Goal: Complete application form

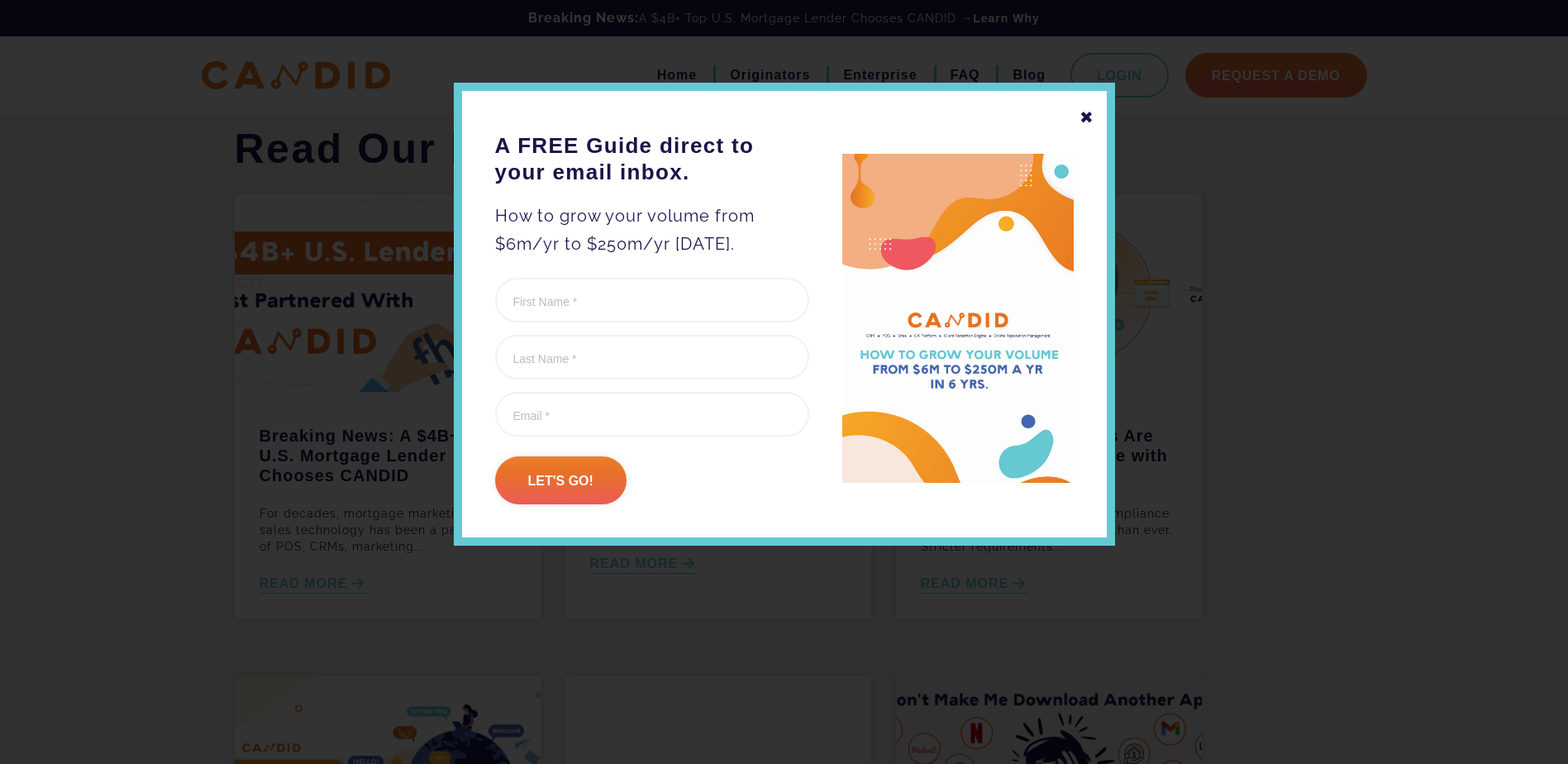
click at [1086, 115] on div "✖" at bounding box center [1087, 117] width 15 height 28
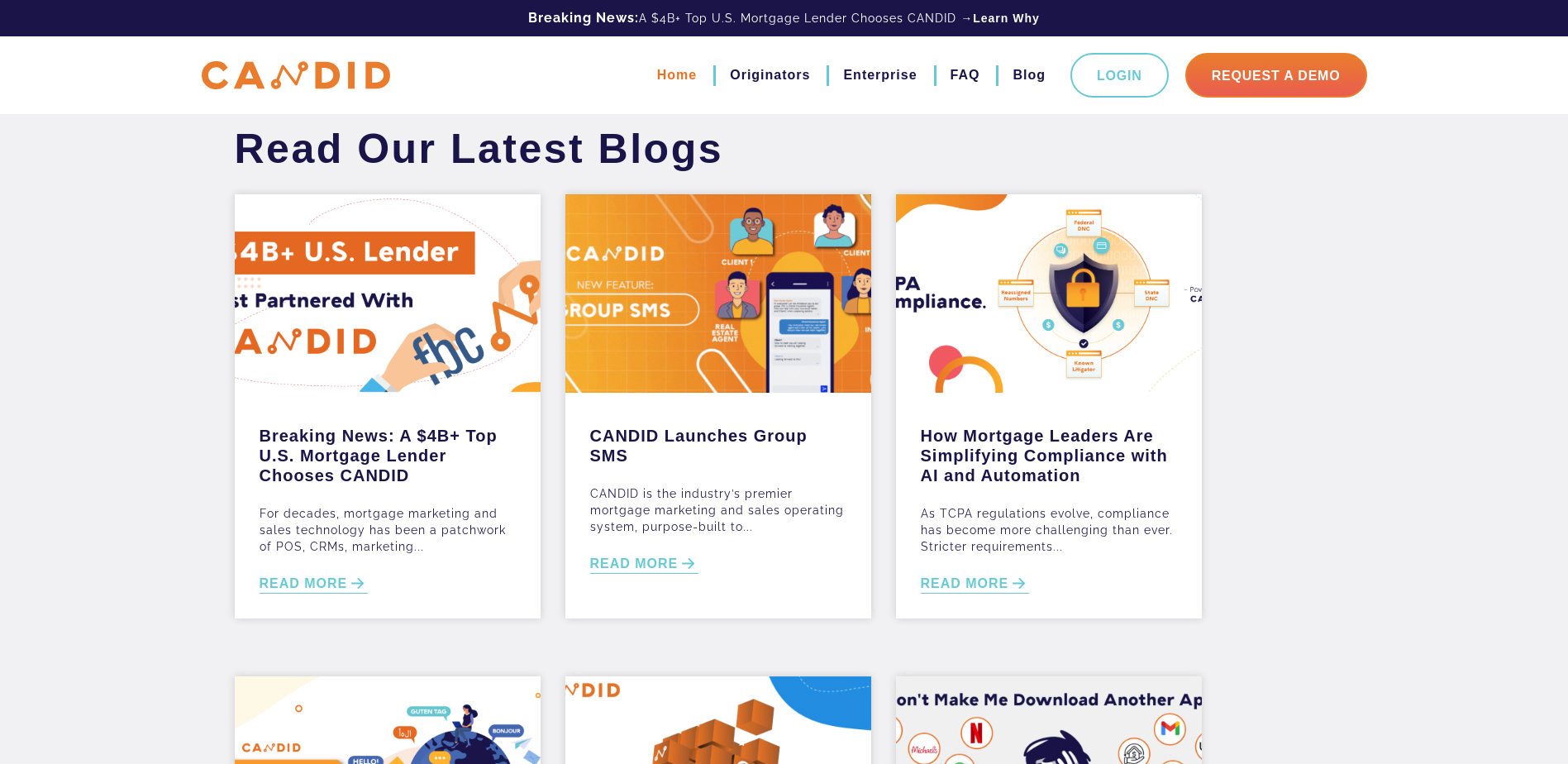
click at [670, 78] on link "Home" at bounding box center [676, 75] width 40 height 28
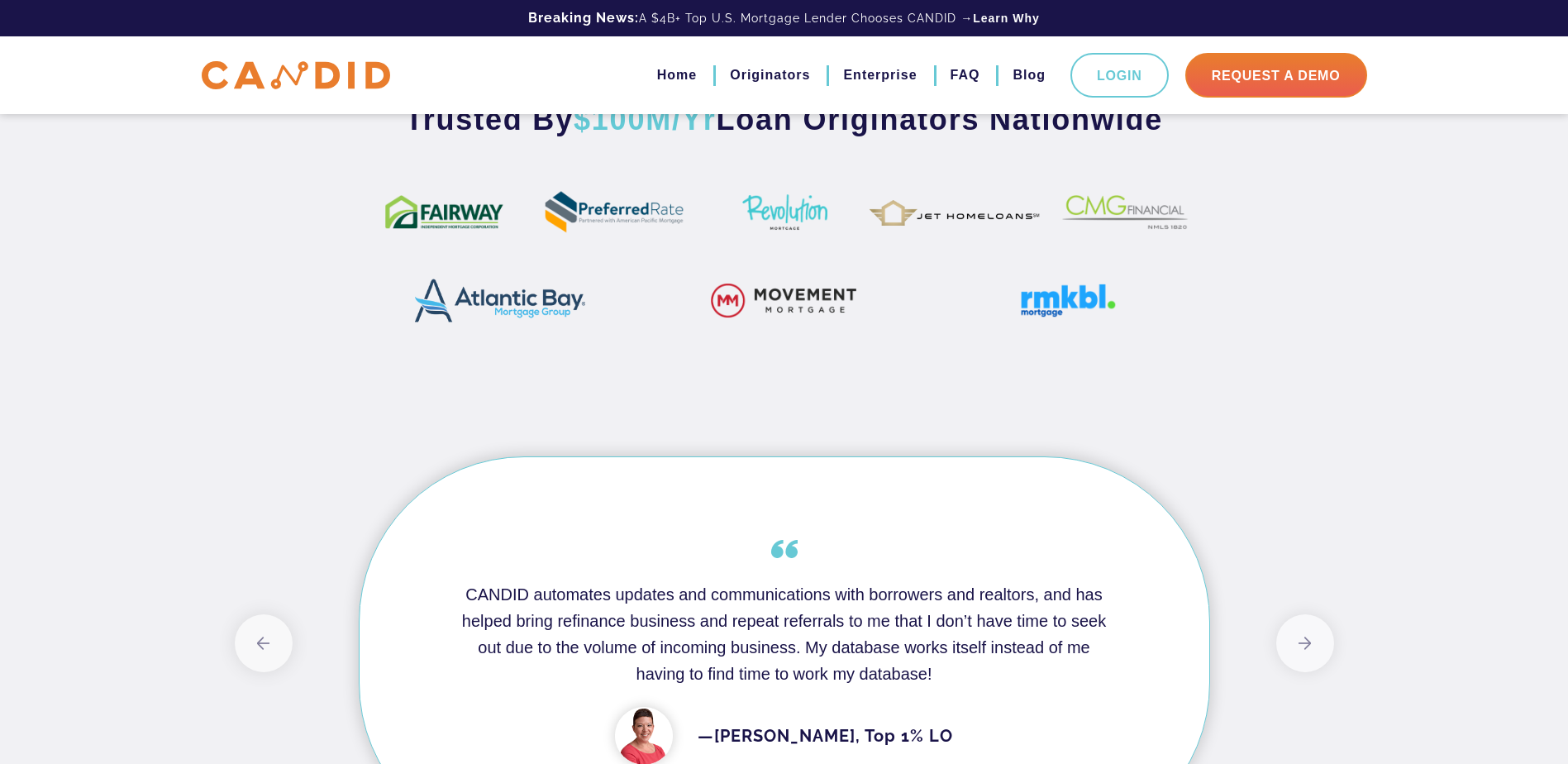
scroll to position [1157, 0]
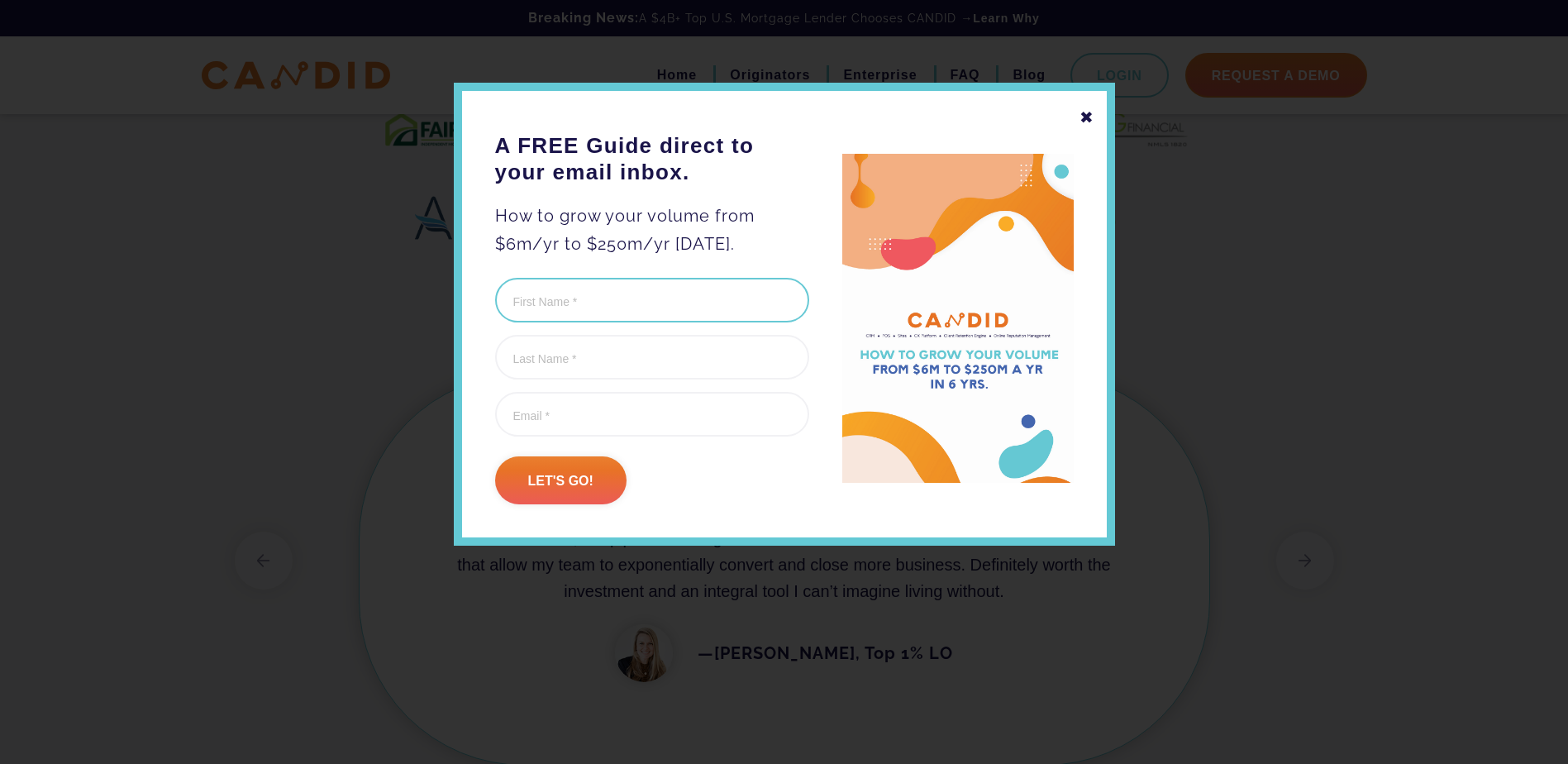
click at [552, 307] on input "First Name (Required)" at bounding box center [652, 300] width 314 height 45
type input "[PERSON_NAME]"
type input "[EMAIL_ADDRESS][DOMAIN_NAME]"
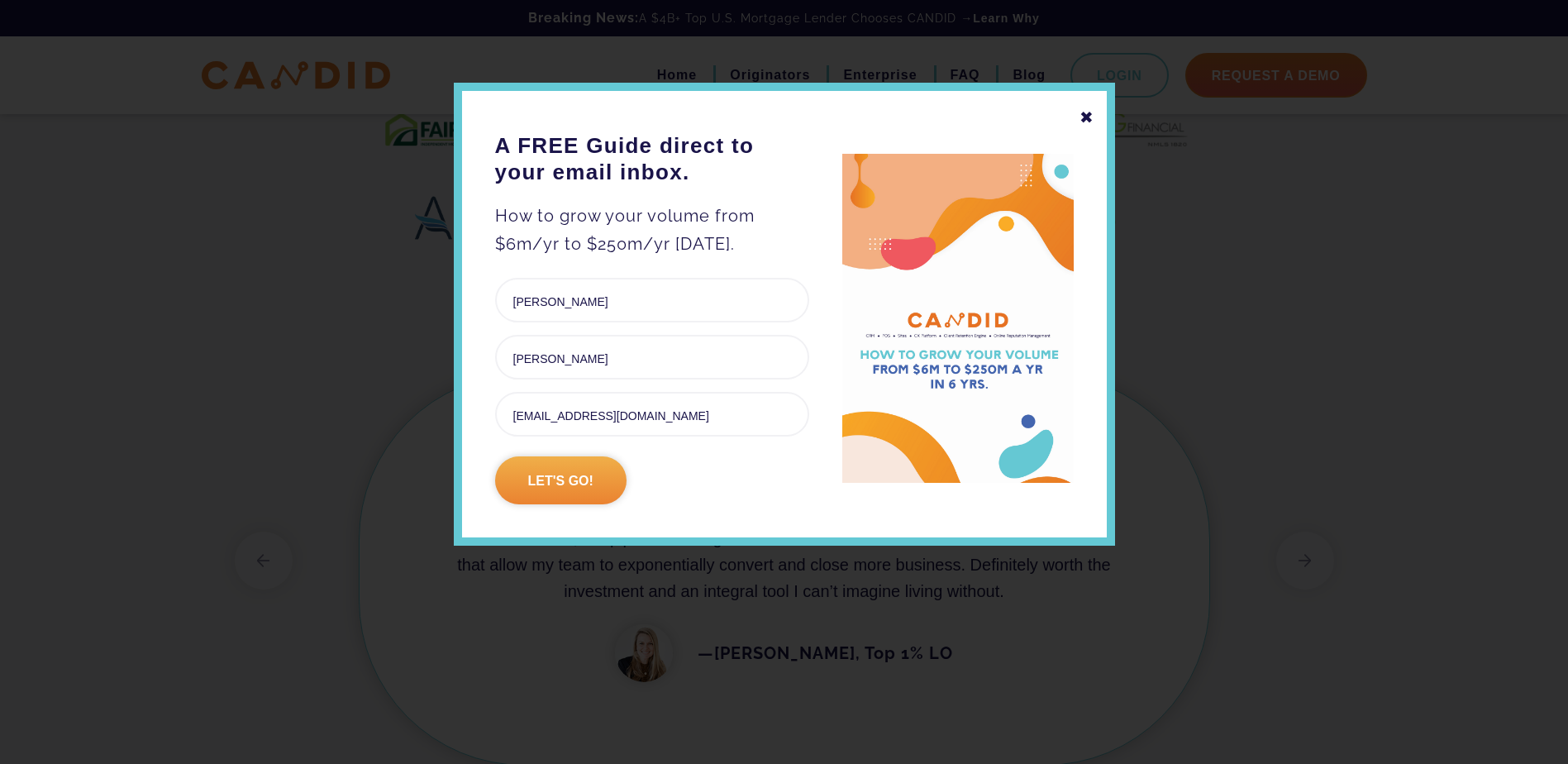
click at [571, 469] on input "Let's go!" at bounding box center [561, 480] width 131 height 48
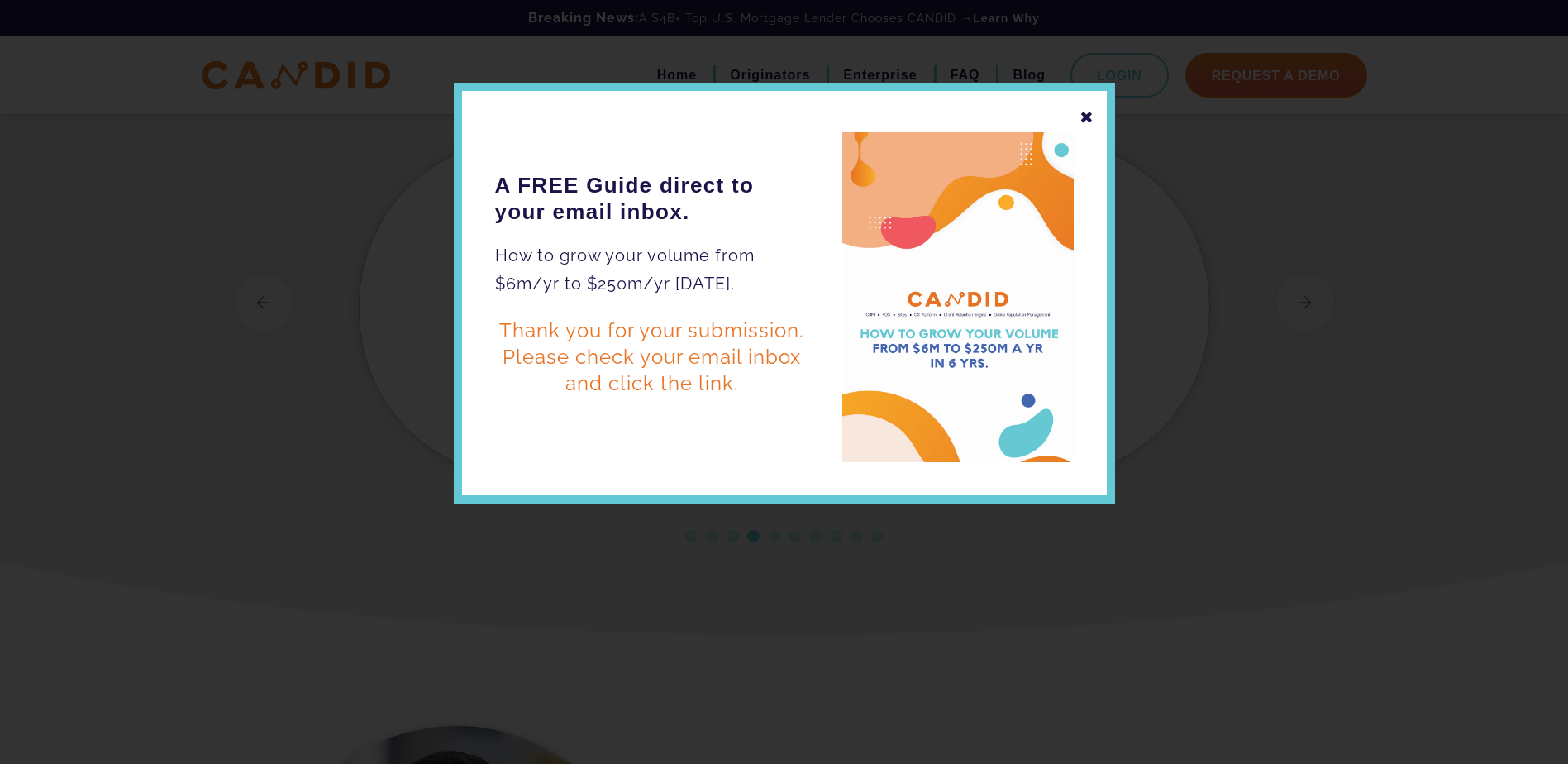
click at [1087, 113] on div "✖" at bounding box center [1087, 117] width 15 height 28
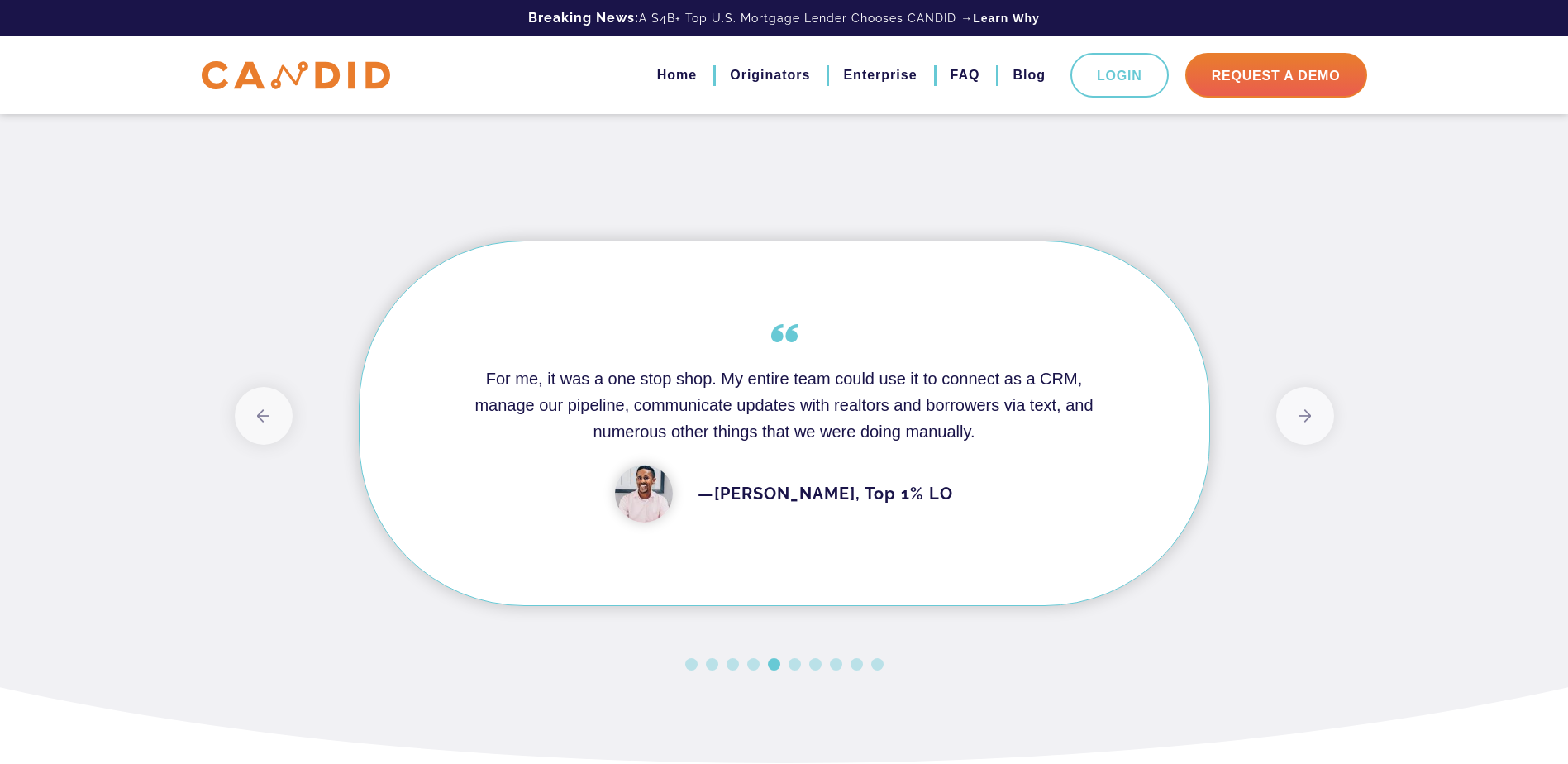
scroll to position [1268, 0]
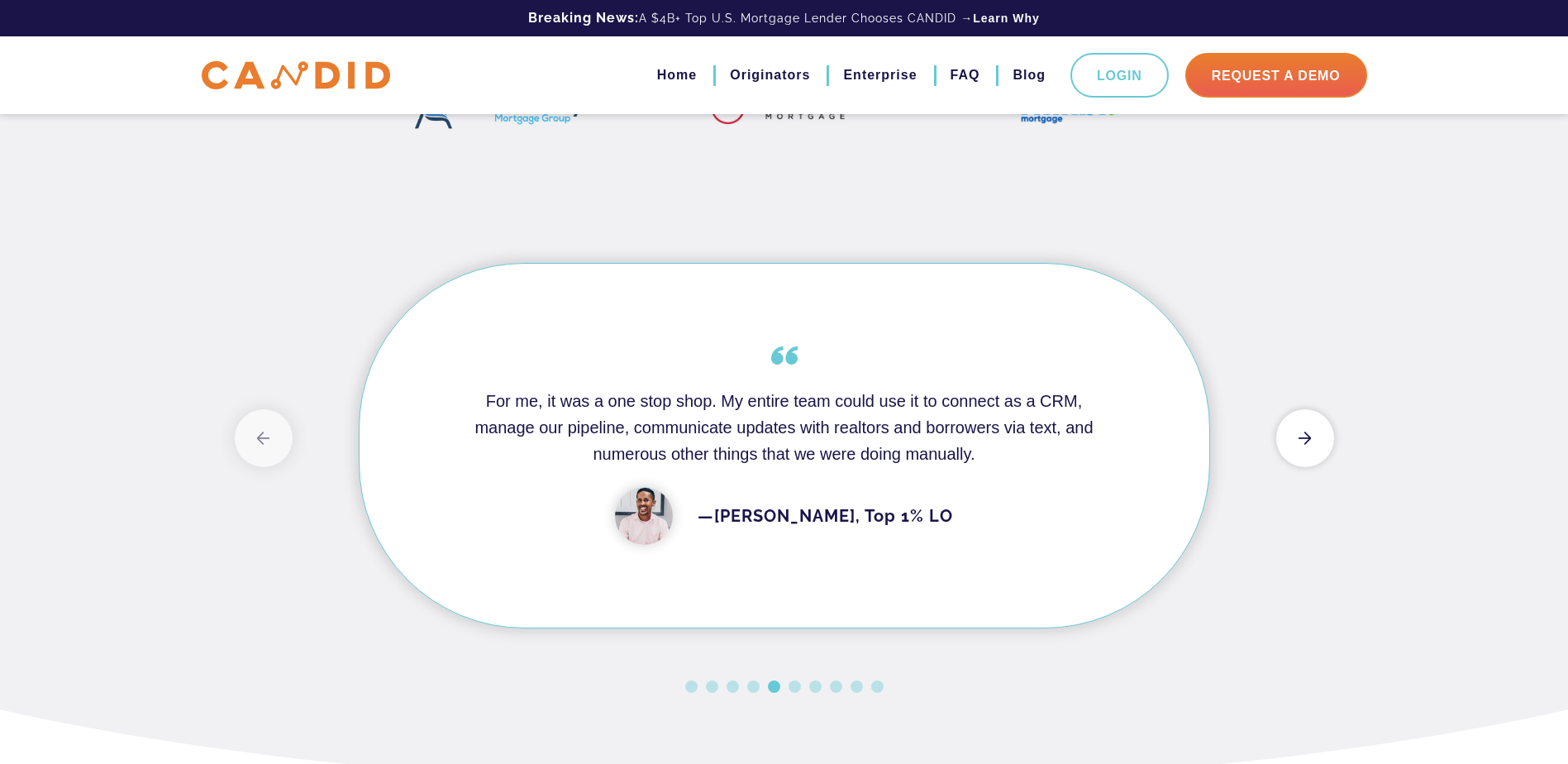
click at [1297, 434] on button "Next" at bounding box center [1304, 438] width 58 height 58
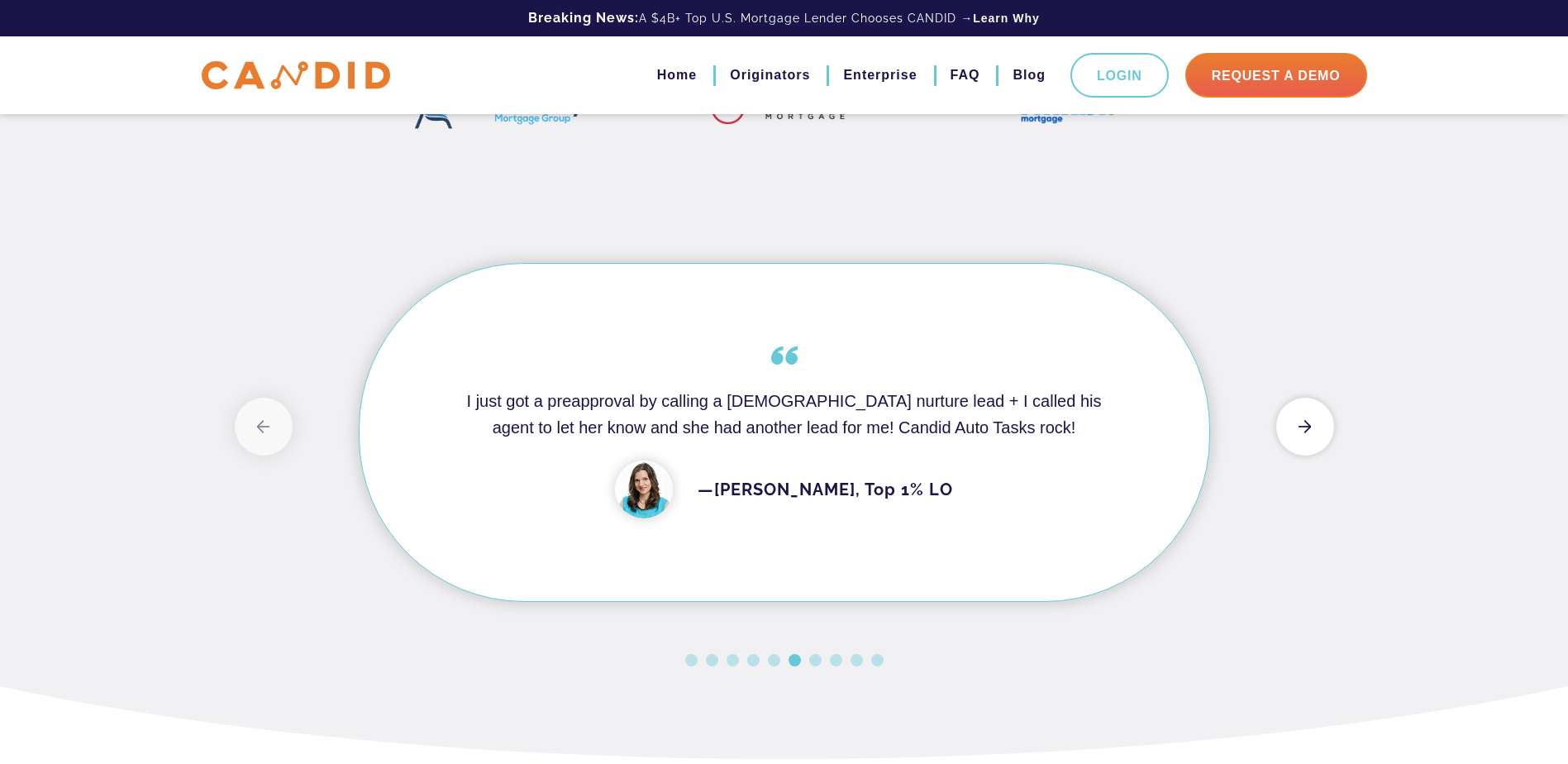
click at [1297, 434] on button "Next" at bounding box center [1304, 426] width 58 height 58
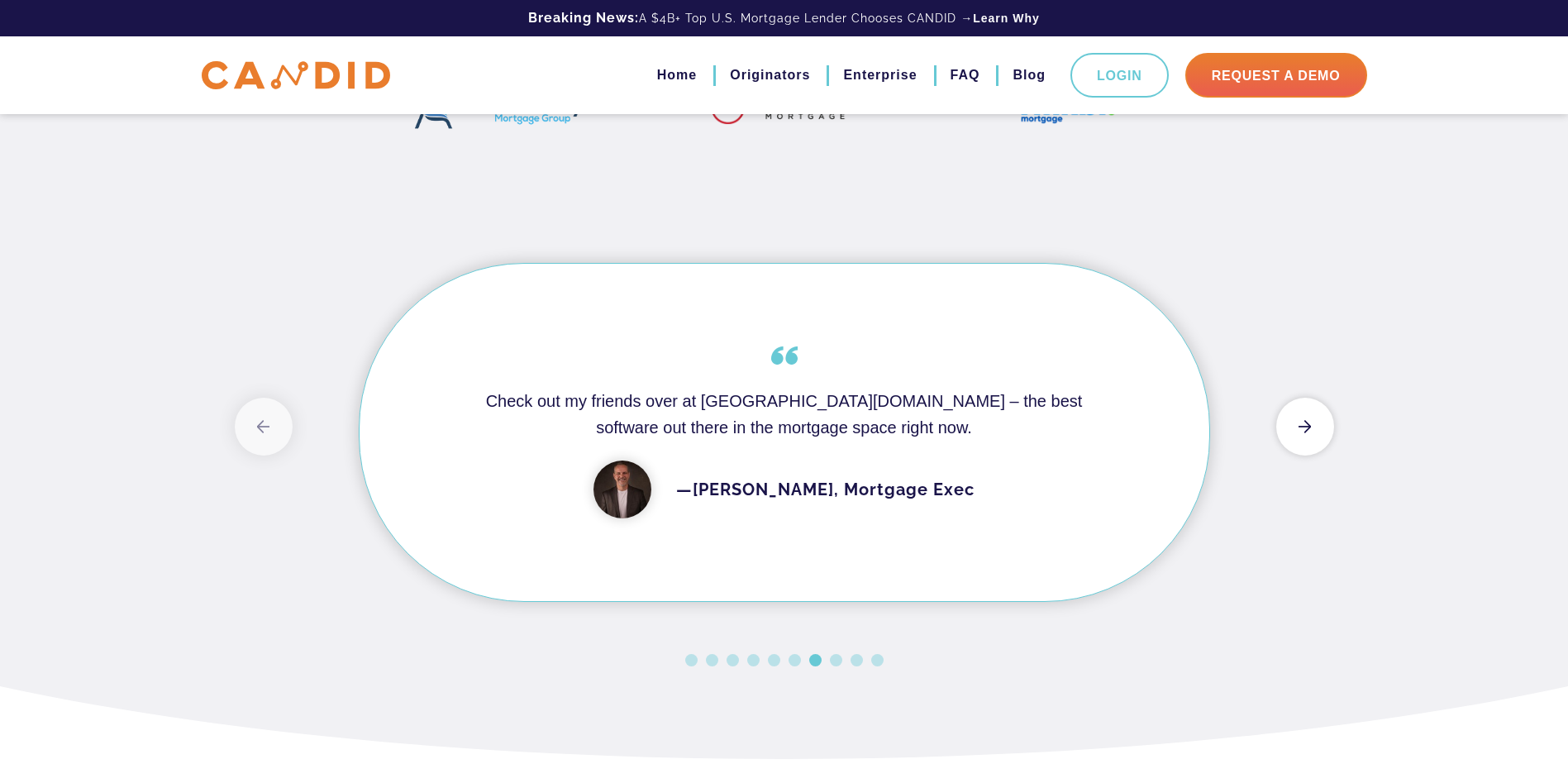
click at [1297, 434] on button "Next" at bounding box center [1304, 426] width 58 height 58
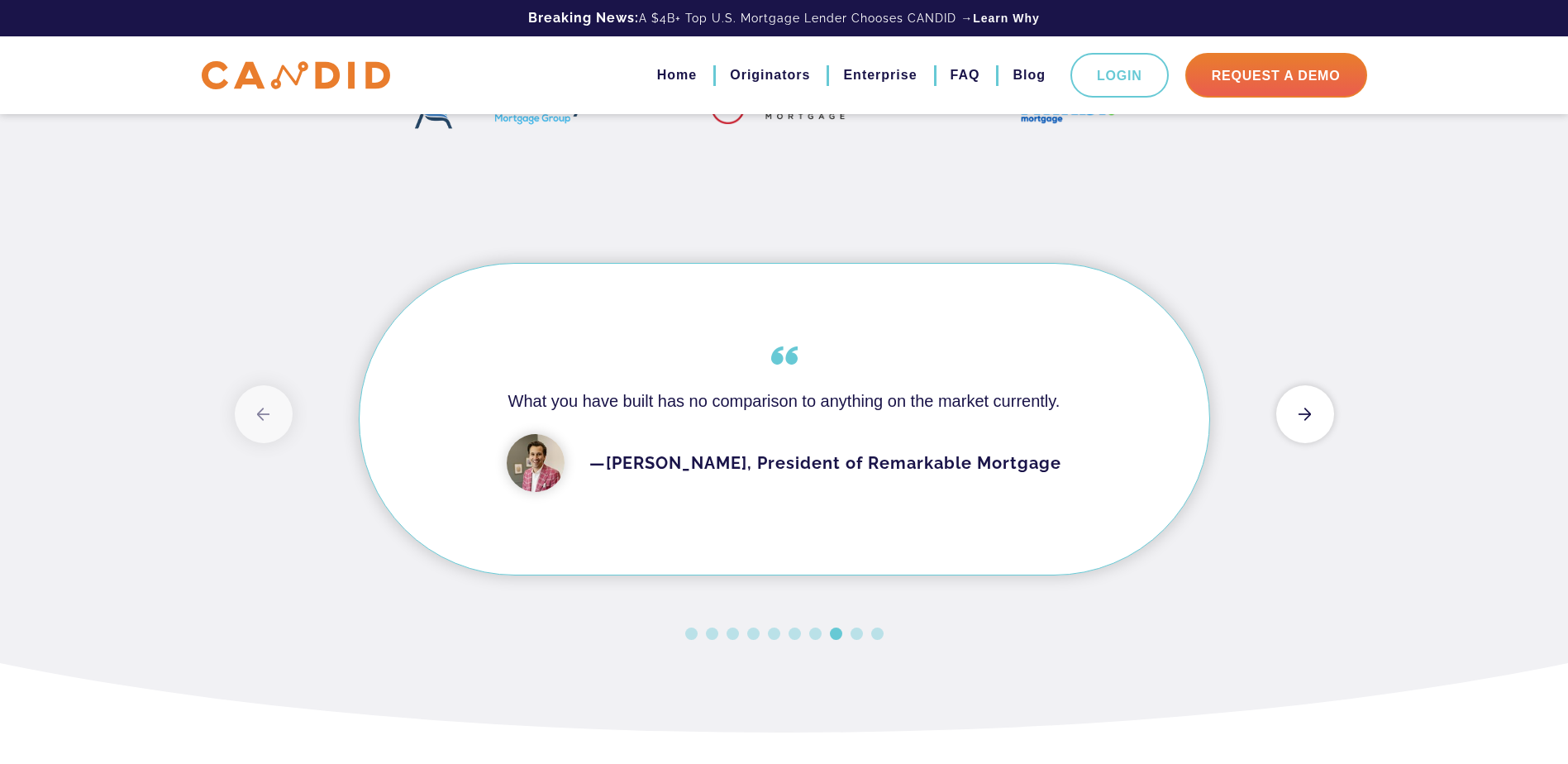
click at [1297, 434] on button "Next" at bounding box center [1304, 414] width 58 height 58
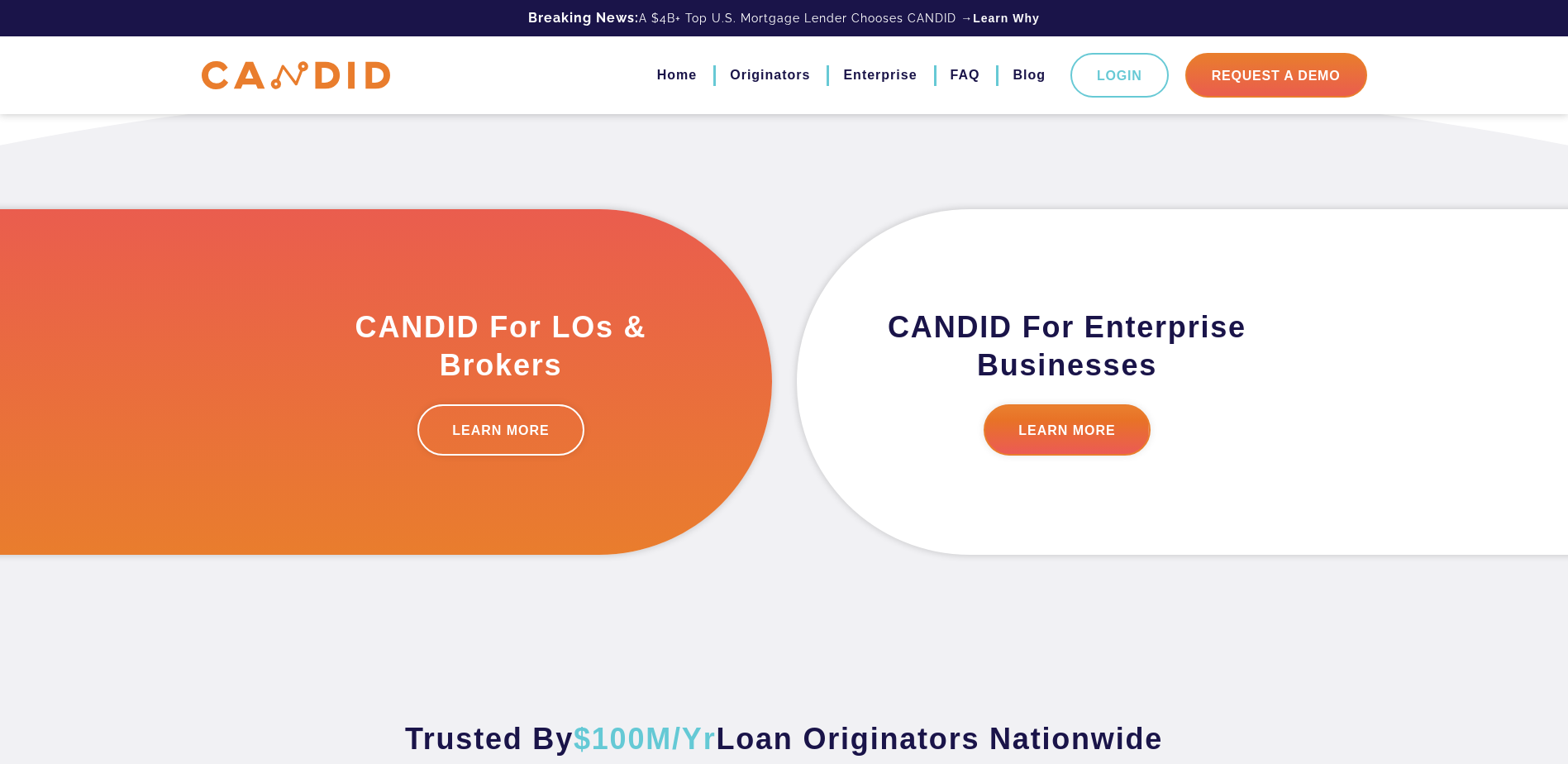
scroll to position [441, 0]
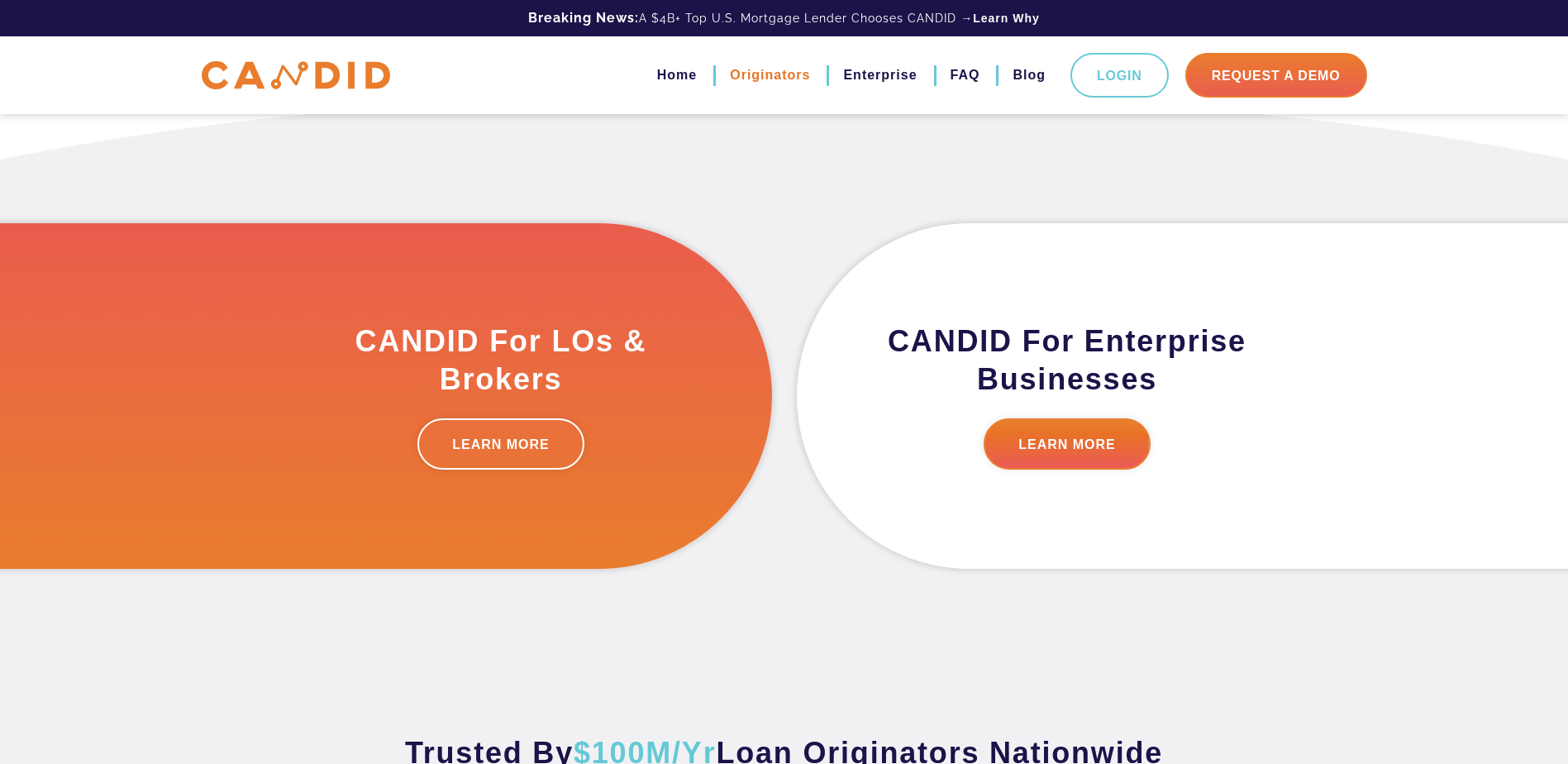
click at [760, 67] on link "Originators" at bounding box center [770, 75] width 80 height 28
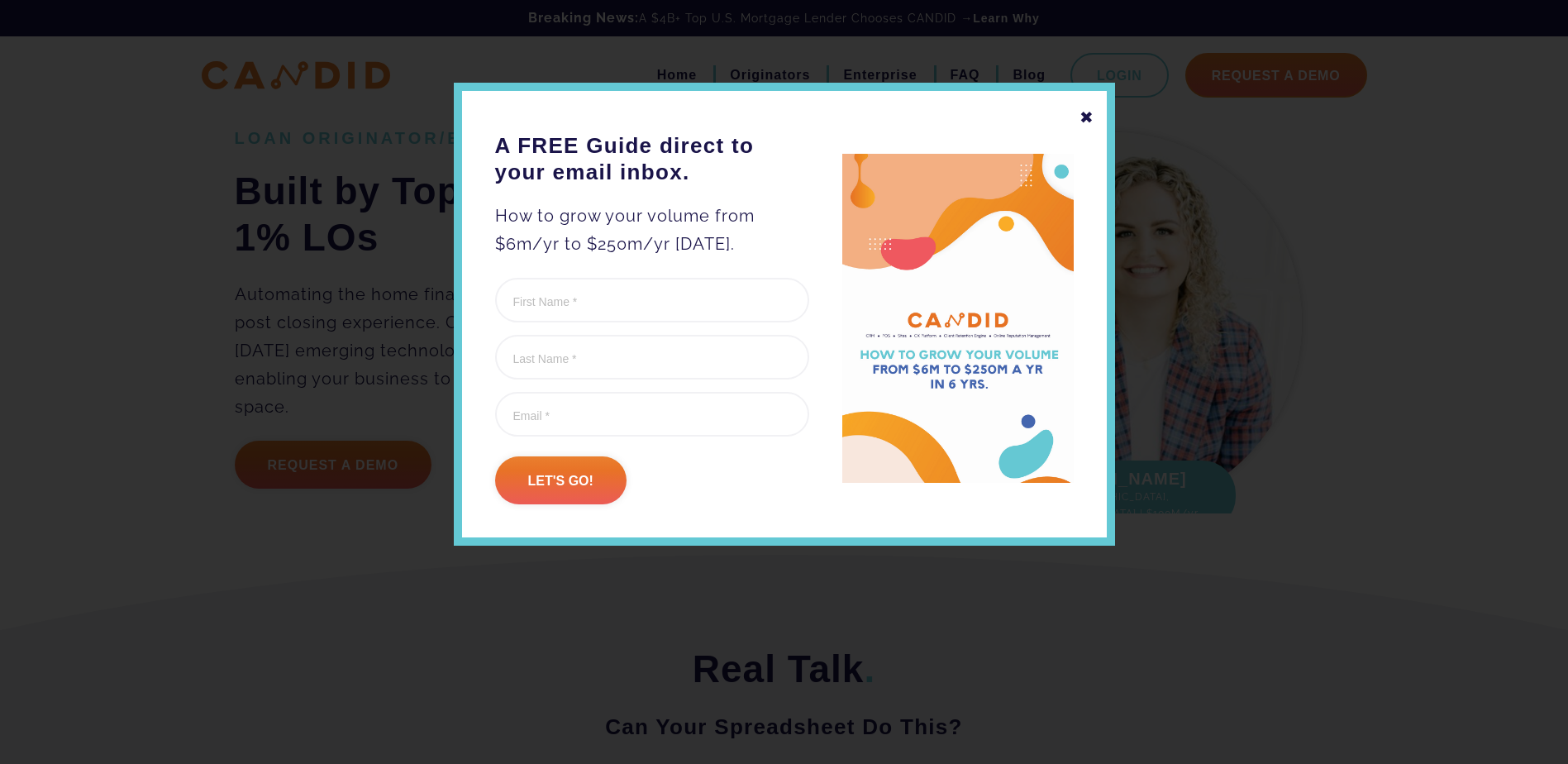
click at [1083, 115] on div "✖" at bounding box center [1087, 117] width 15 height 28
